Goal: Information Seeking & Learning: Learn about a topic

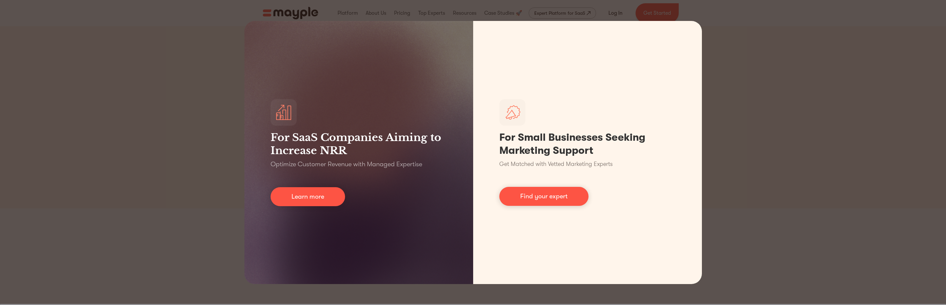
click at [178, 162] on div "For SaaS Companies Aiming to Increase NRR Optimize Customer Revenue with Manage…" at bounding box center [473, 152] width 946 height 305
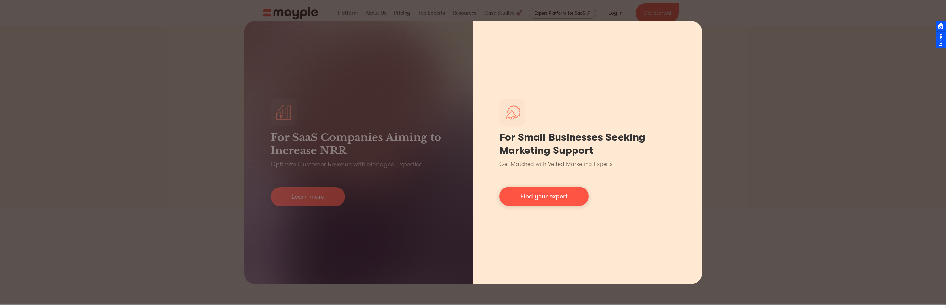
click at [691, 30] on div "For Small Businesses Seeking Marketing Support Get Matched with Vetted Marketin…" at bounding box center [587, 152] width 229 height 263
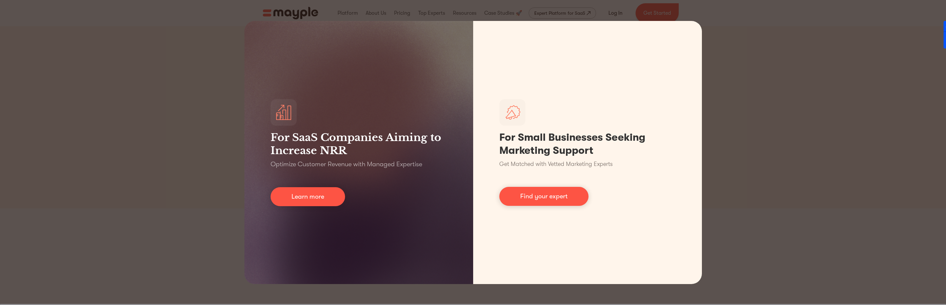
click at [748, 87] on div "For SaaS Companies Aiming to Increase NRR Optimize Customer Revenue with Manage…" at bounding box center [473, 152] width 946 height 305
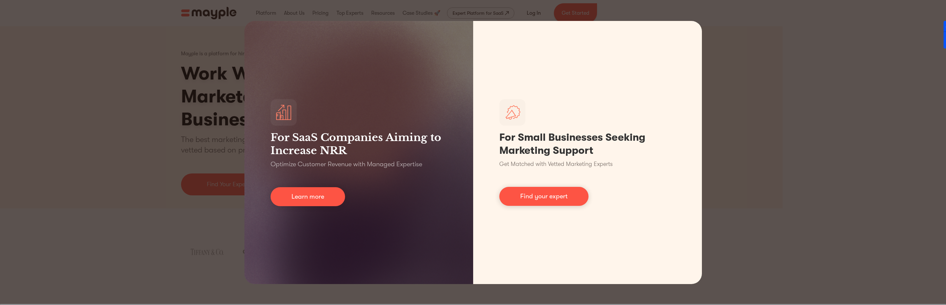
click at [716, 45] on div "For SaaS Companies Aiming to Increase NRR Optimize Customer Revenue with Manage…" at bounding box center [473, 152] width 946 height 305
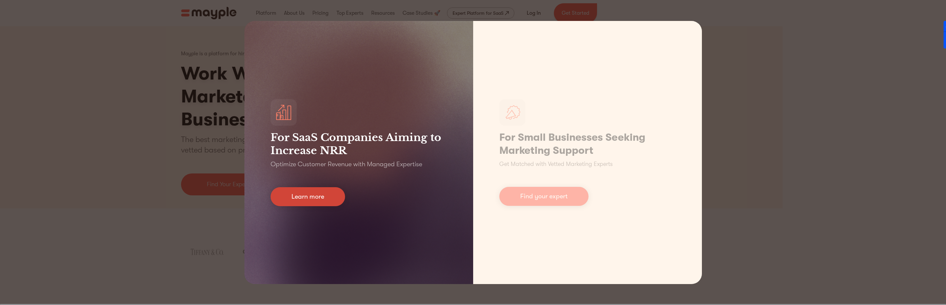
click at [303, 199] on link "Learn more" at bounding box center [308, 196] width 75 height 19
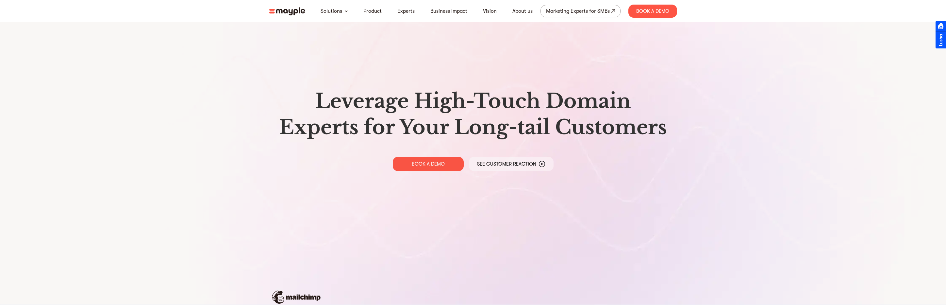
click at [287, 9] on img at bounding box center [287, 11] width 36 height 8
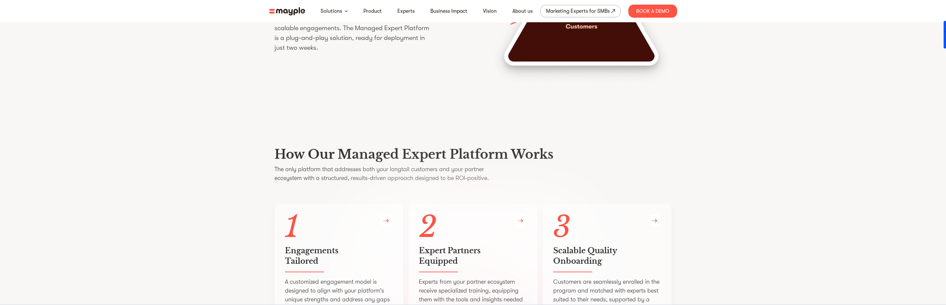
scroll to position [1144, 0]
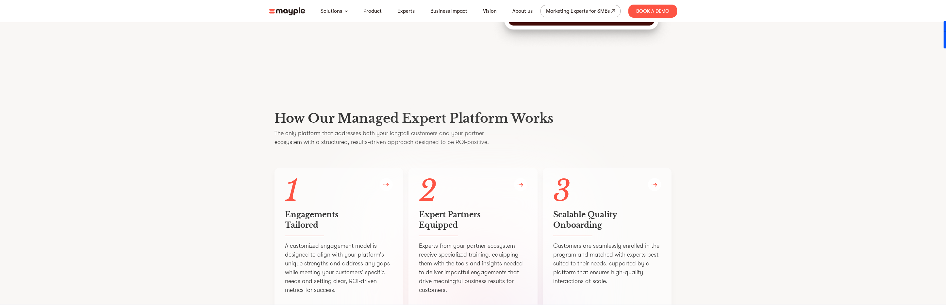
click at [297, 13] on img at bounding box center [287, 11] width 36 height 8
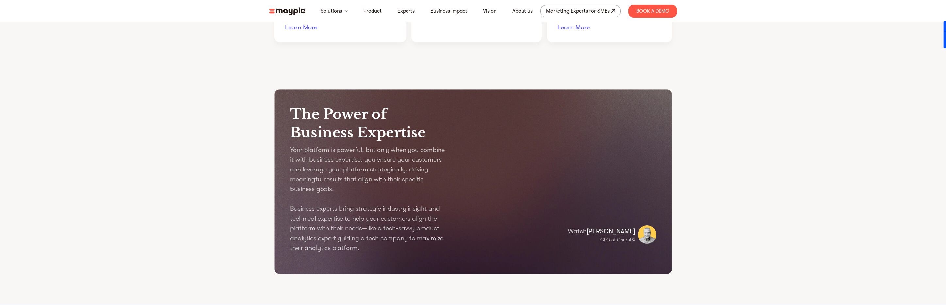
scroll to position [784, 0]
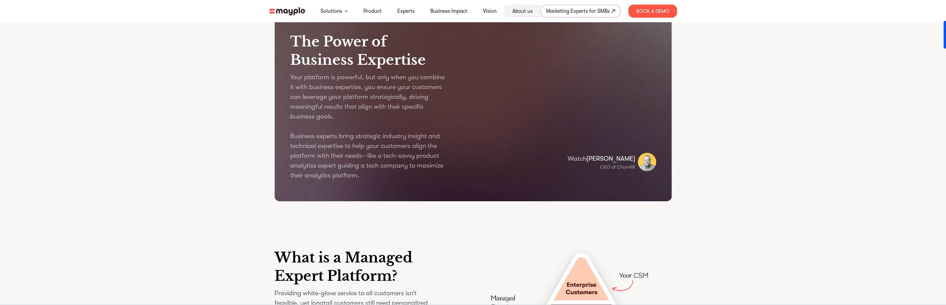
click at [518, 12] on link "About us" at bounding box center [522, 11] width 20 height 8
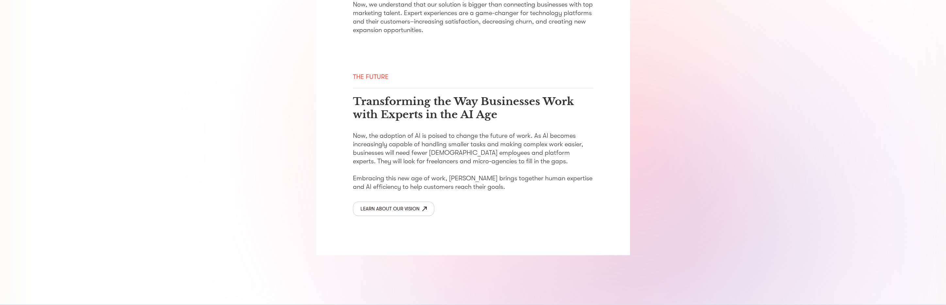
scroll to position [1041, 0]
